Goal: Navigation & Orientation: Find specific page/section

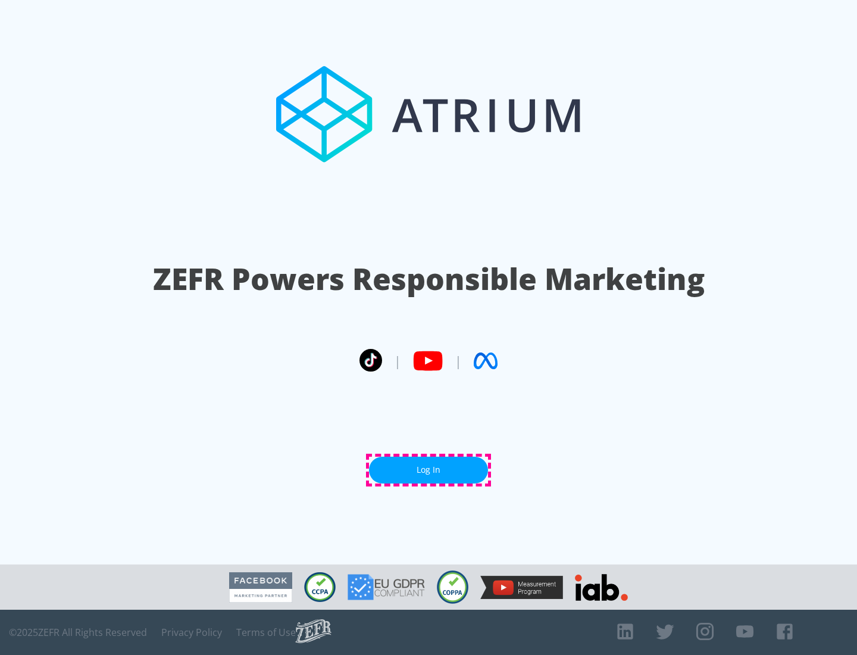
click at [429, 470] on link "Log In" at bounding box center [428, 469] width 119 height 27
